Goal: Information Seeking & Learning: Check status

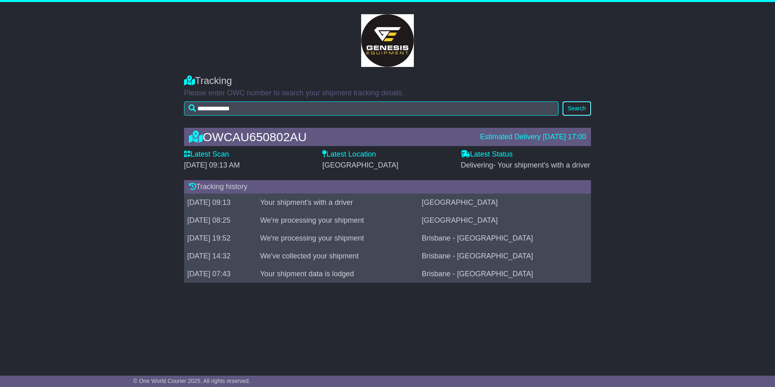
click at [573, 106] on button "Search" at bounding box center [576, 108] width 28 height 14
click at [582, 103] on button "Search" at bounding box center [576, 108] width 28 height 14
click at [135, 135] on div "OWCAU650802AU Estimated Delivery [DATE] 17:00 Latest Scan [DATE] 09:13 AM Lates…" at bounding box center [387, 207] width 775 height 175
